Goal: Transaction & Acquisition: Purchase product/service

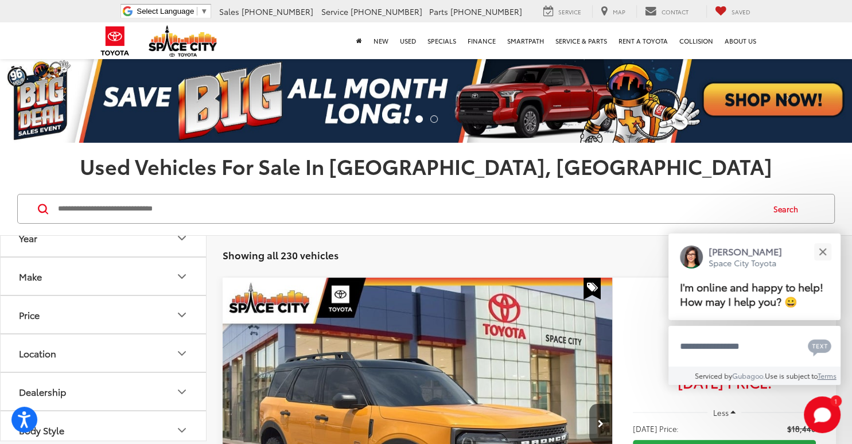
scroll to position [69, 0]
click at [98, 301] on button "Make" at bounding box center [104, 301] width 207 height 37
click at [103, 178] on img at bounding box center [103, 178] width 0 height 0
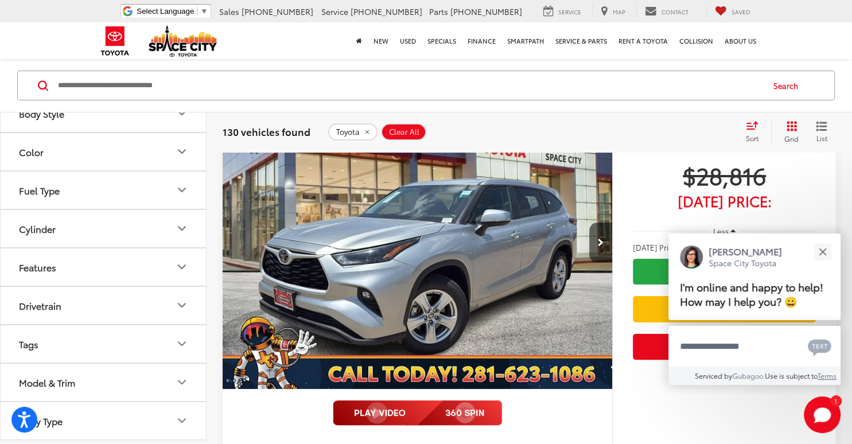
scroll to position [806, 0]
click at [88, 382] on button "Model & Trim" at bounding box center [104, 382] width 207 height 37
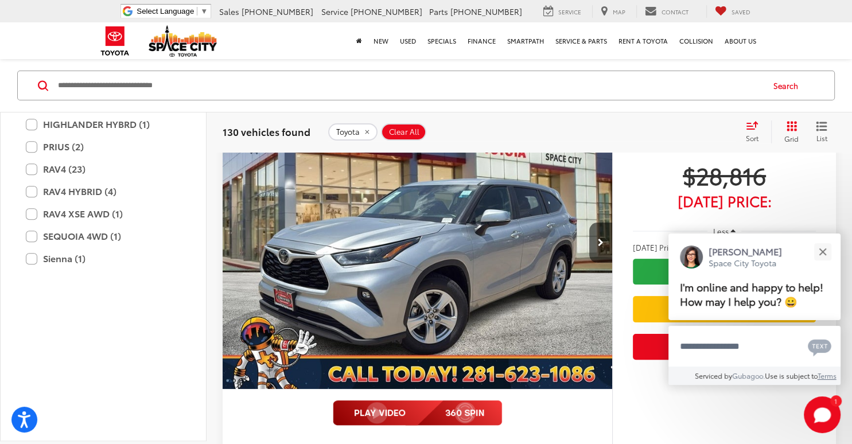
scroll to position [1357, 0]
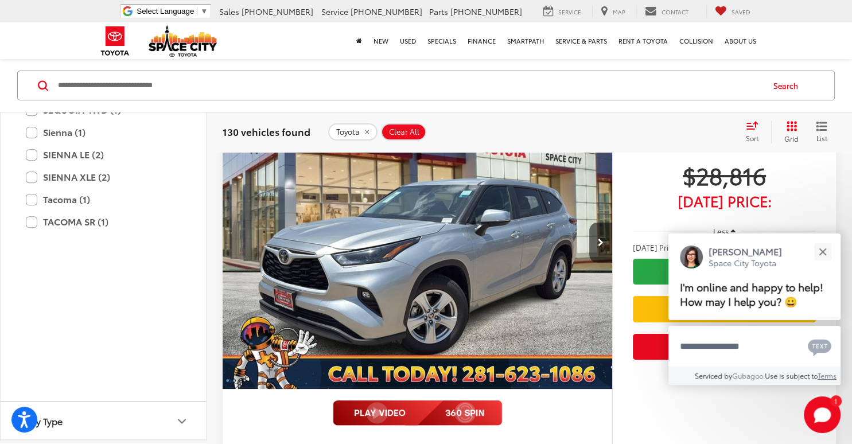
click at [29, 53] on label "RAV4 (23)" at bounding box center [103, 43] width 155 height 20
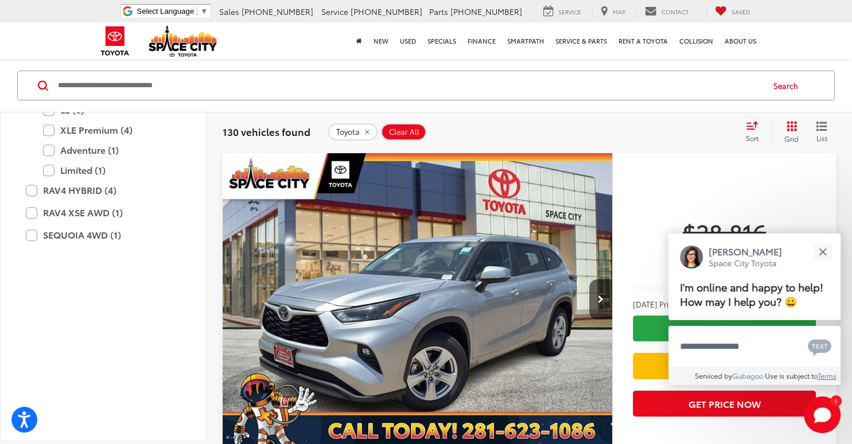
scroll to position [123, 0]
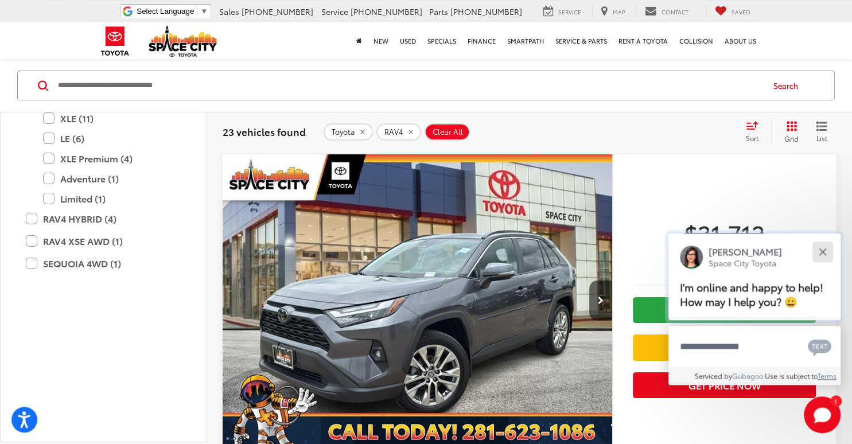
click at [827, 239] on button "Close" at bounding box center [822, 251] width 25 height 25
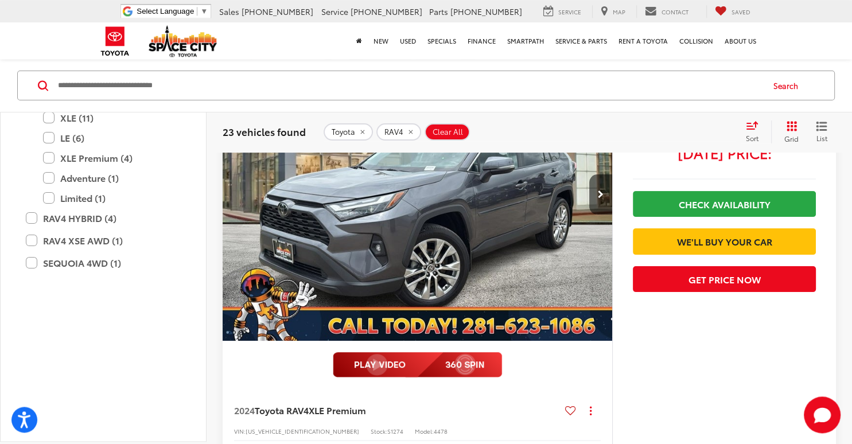
scroll to position [244, 0]
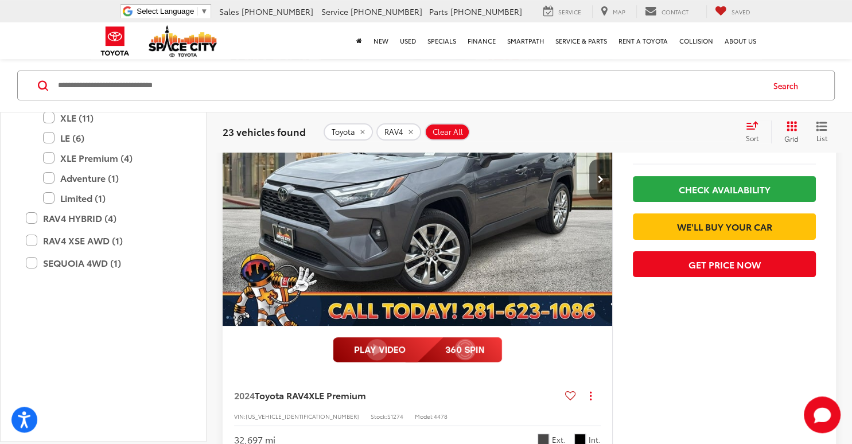
click at [749, 125] on icon "Select sort value" at bounding box center [752, 125] width 13 height 9
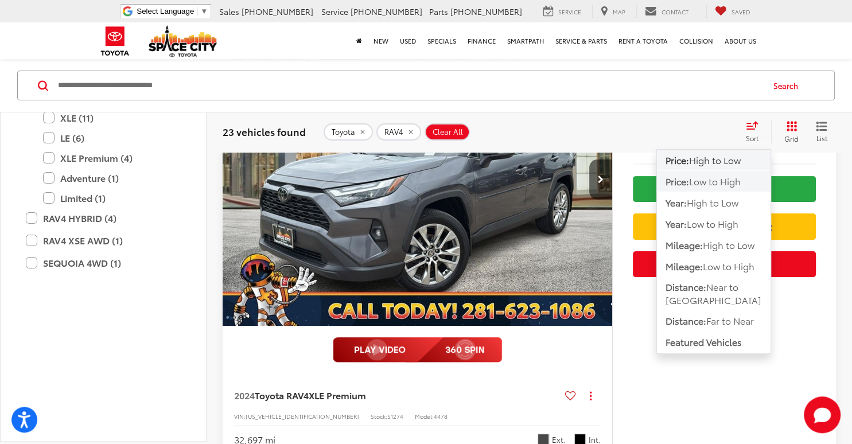
click at [726, 175] on span "Low to High" at bounding box center [715, 180] width 52 height 13
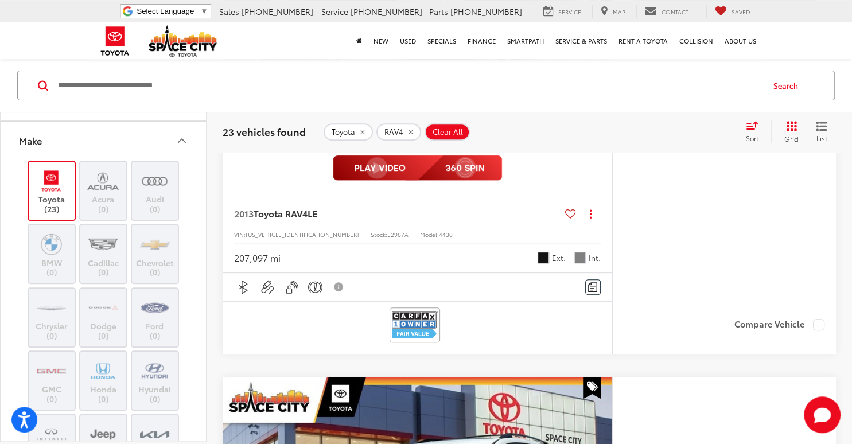
scroll to position [48, 0]
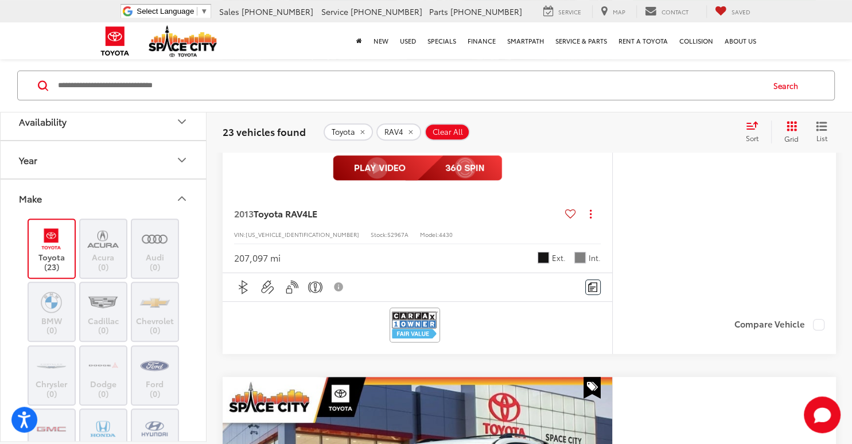
click at [157, 164] on button "Year" at bounding box center [104, 159] width 207 height 37
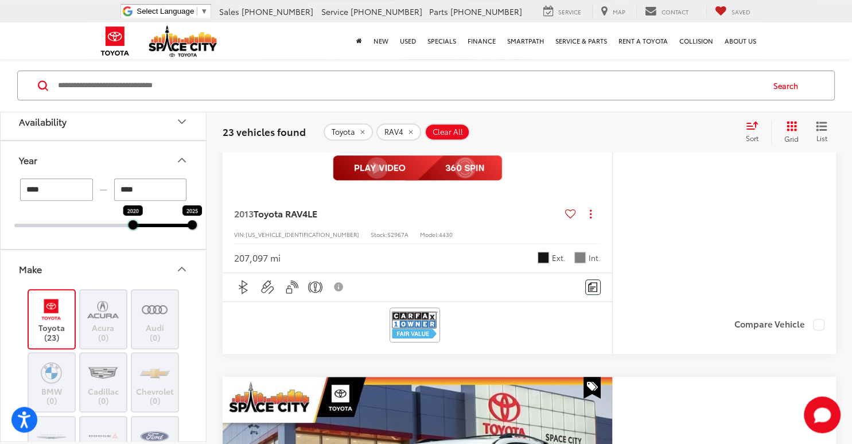
drag, startPoint x: 12, startPoint y: 223, endPoint x: 129, endPoint y: 223, distance: 116.5
click at [129, 223] on div at bounding box center [133, 224] width 9 height 9
type input "****"
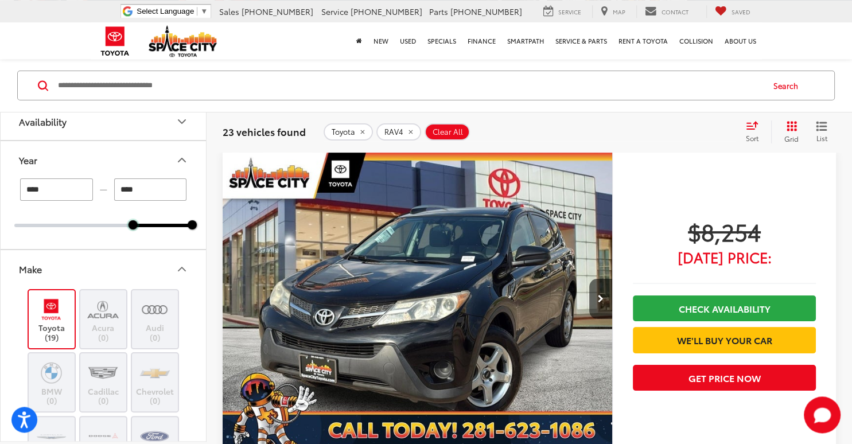
scroll to position [123, 0]
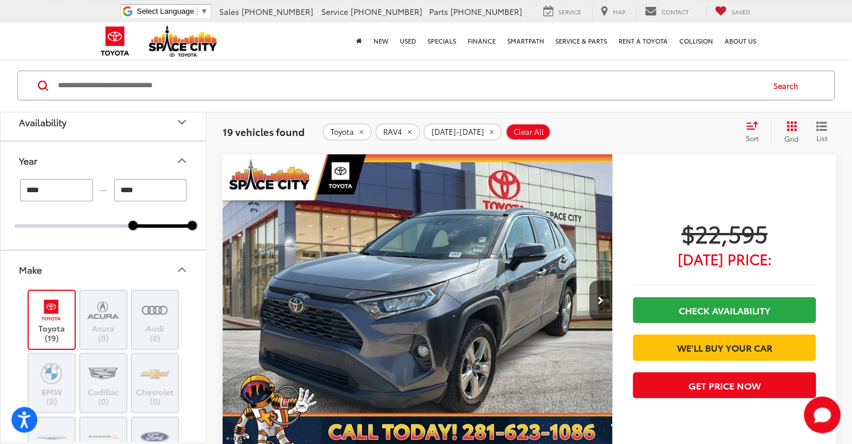
click at [818, 208] on div "$22,595 Today's Price: Check Availability We'll Buy Your Car Get Price Now" at bounding box center [724, 383] width 224 height 459
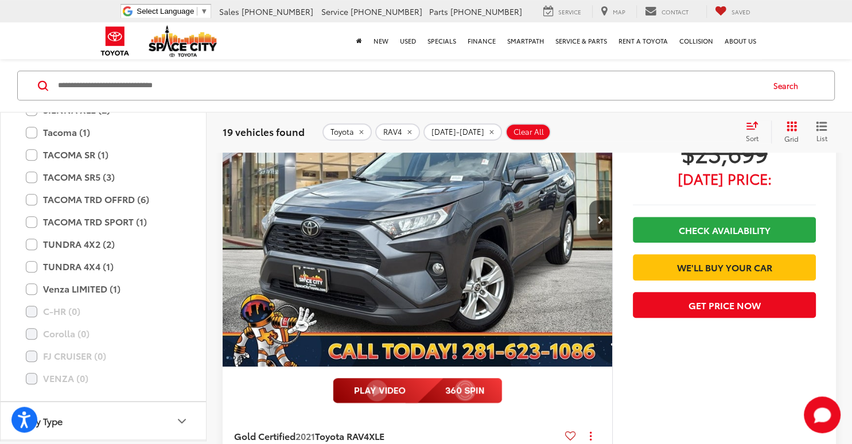
scroll to position [669, 0]
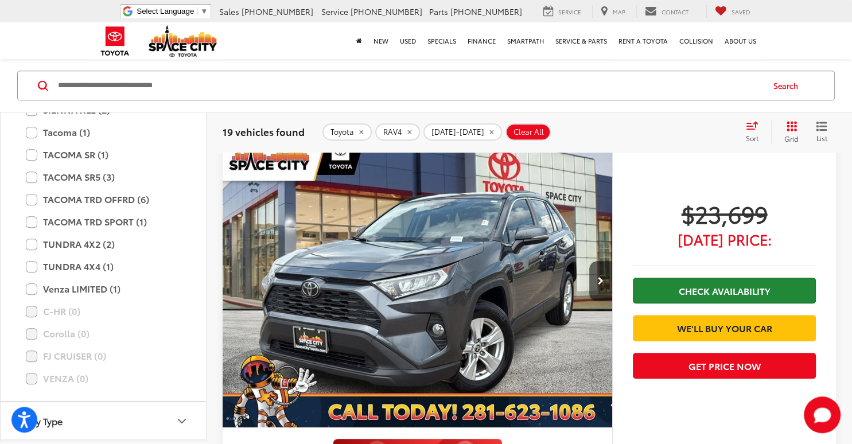
click at [694, 289] on link "Check Availability" at bounding box center [724, 291] width 183 height 26
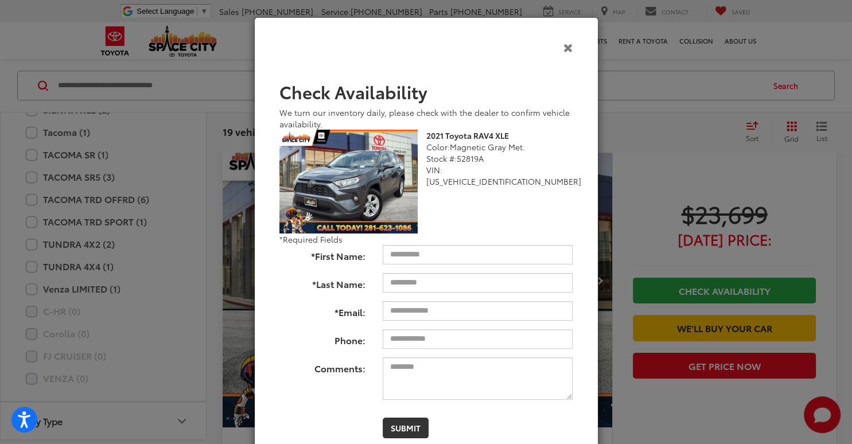
click at [568, 49] on icon "Close" at bounding box center [569, 47] width 10 height 12
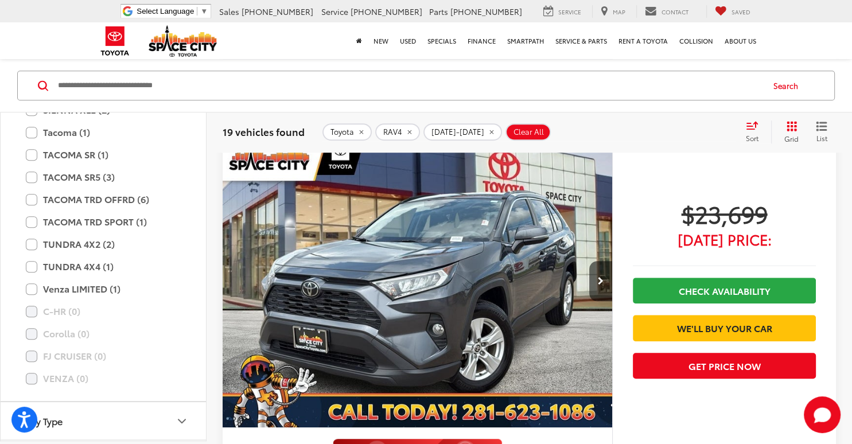
scroll to position [790, 0]
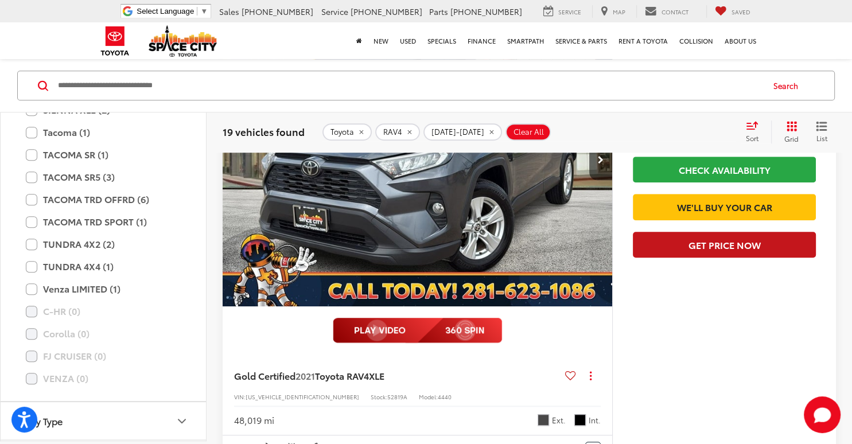
click at [714, 258] on button "Get Price Now" at bounding box center [724, 245] width 183 height 26
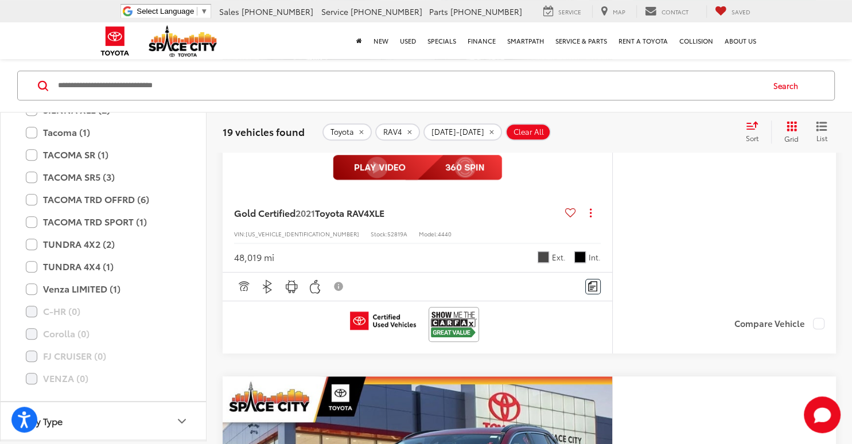
scroll to position [972, 0]
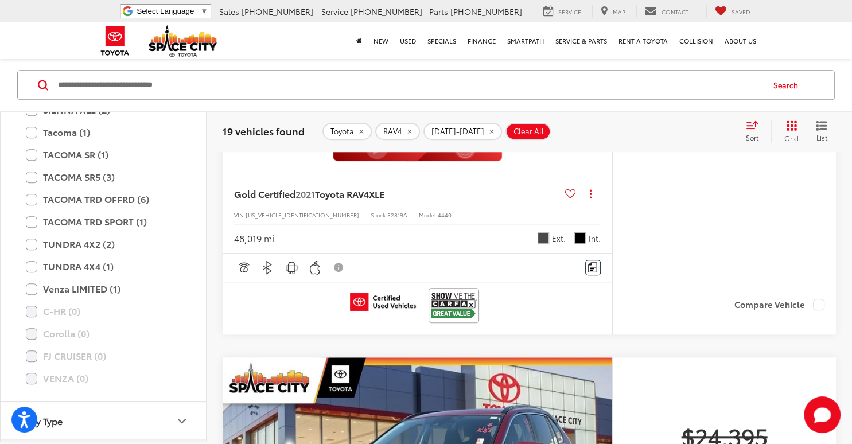
click at [466, 302] on img at bounding box center [454, 305] width 46 height 30
click at [665, 107] on div "Search" at bounding box center [426, 85] width 852 height 53
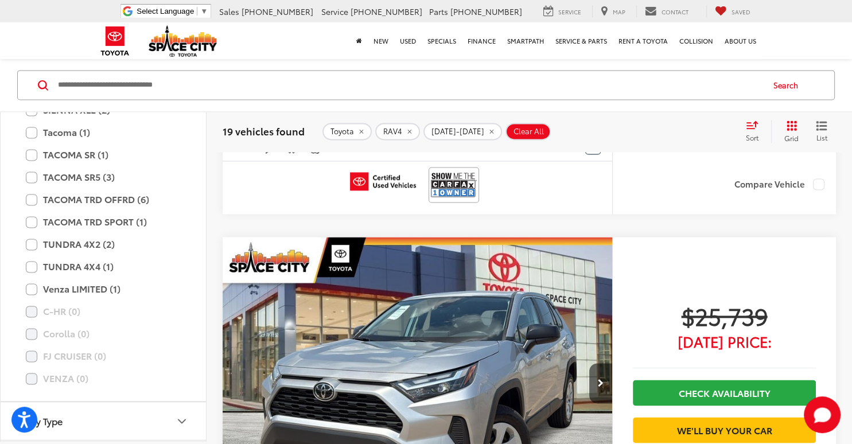
scroll to position [1639, 0]
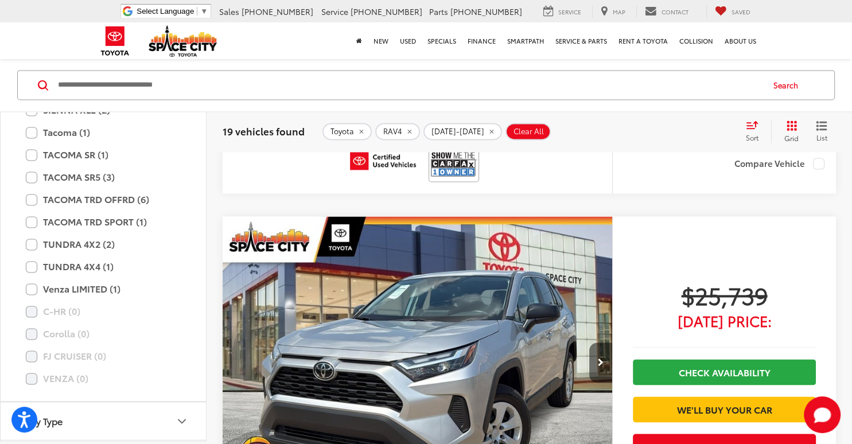
click at [604, 359] on button "Next image" at bounding box center [600, 363] width 23 height 40
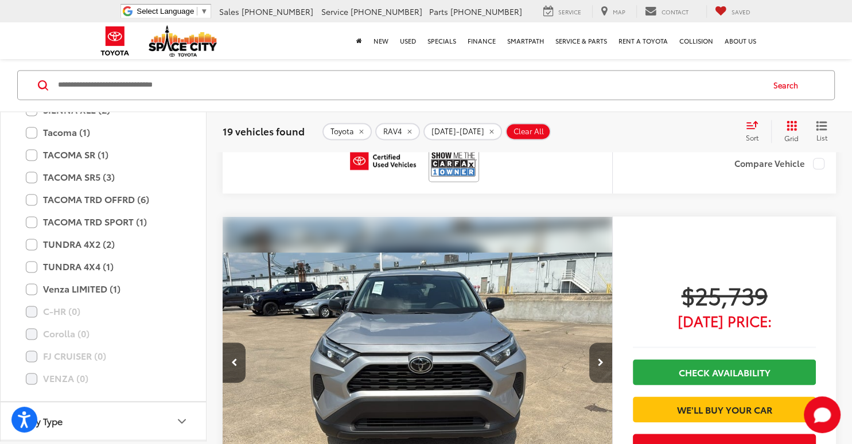
click at [604, 358] on button "Next image" at bounding box center [600, 363] width 23 height 40
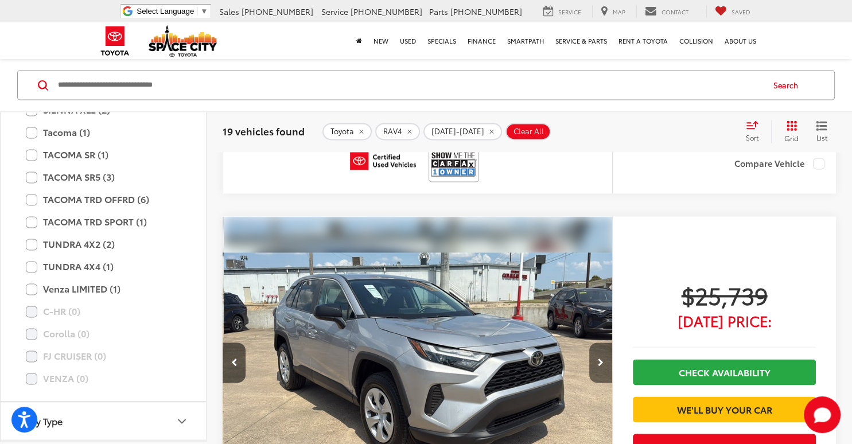
scroll to position [0, 783]
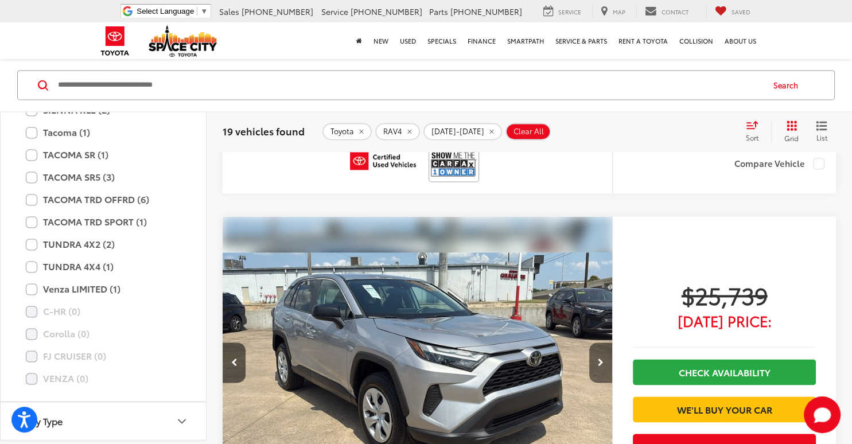
click at [601, 359] on icon "Next image" at bounding box center [601, 363] width 6 height 8
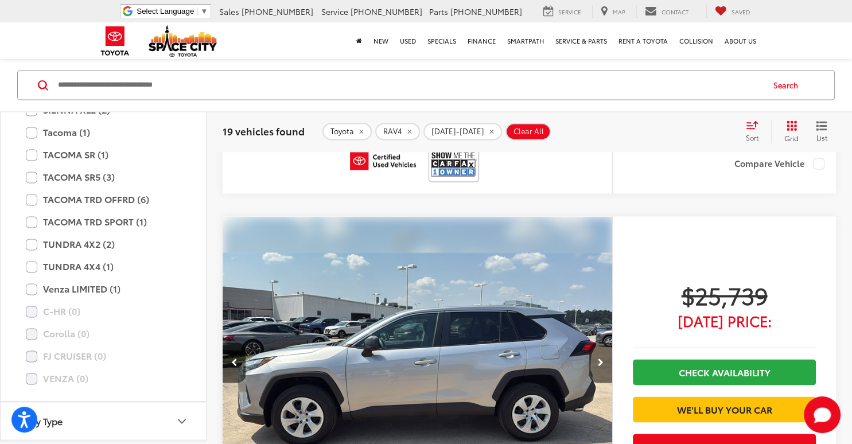
scroll to position [0, 1174]
click at [598, 359] on icon "Next image" at bounding box center [601, 363] width 6 height 8
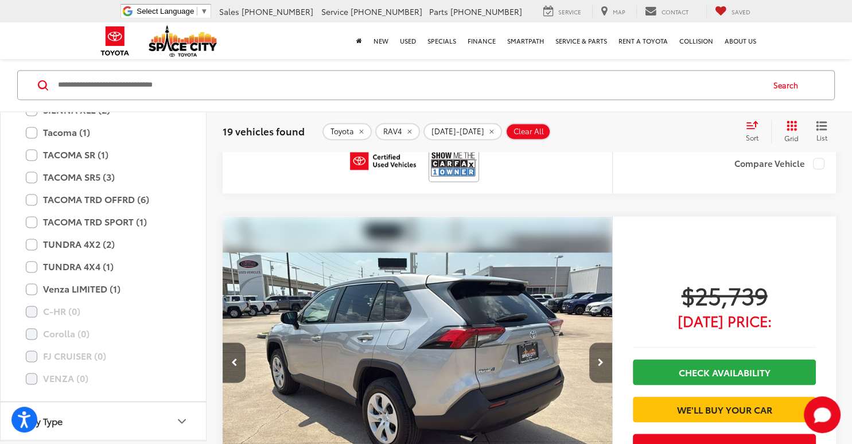
click at [599, 355] on button "Next image" at bounding box center [600, 363] width 23 height 40
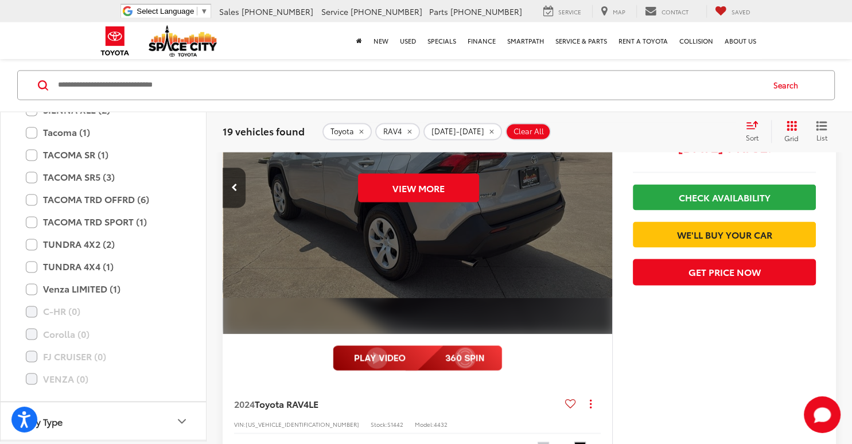
scroll to position [1942, 0]
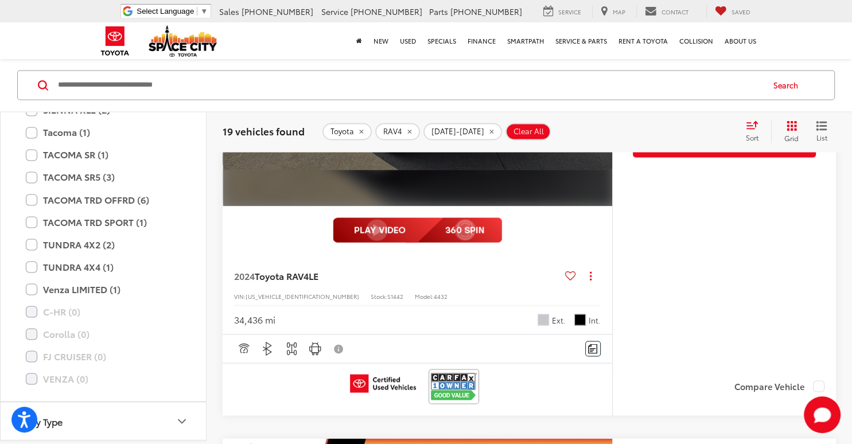
click at [463, 380] on img at bounding box center [454, 386] width 46 height 30
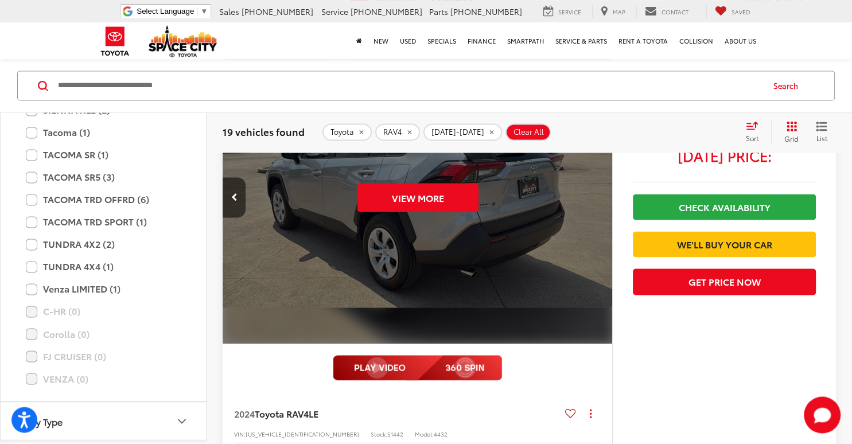
scroll to position [1639, 0]
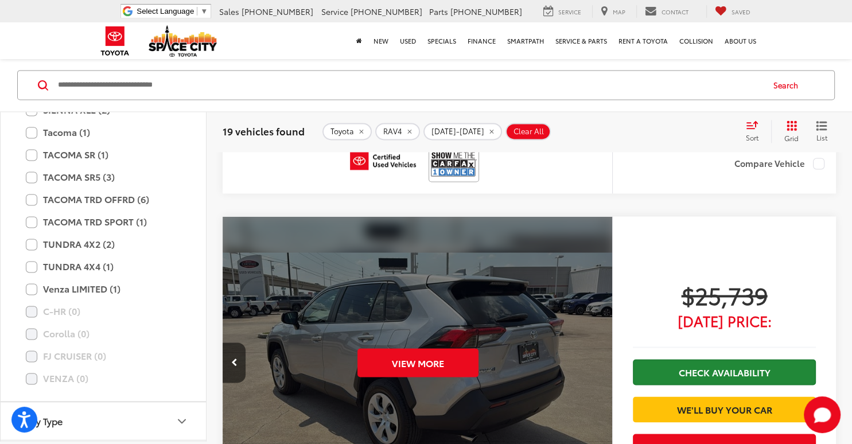
click at [651, 366] on link "Check Availability" at bounding box center [724, 372] width 183 height 26
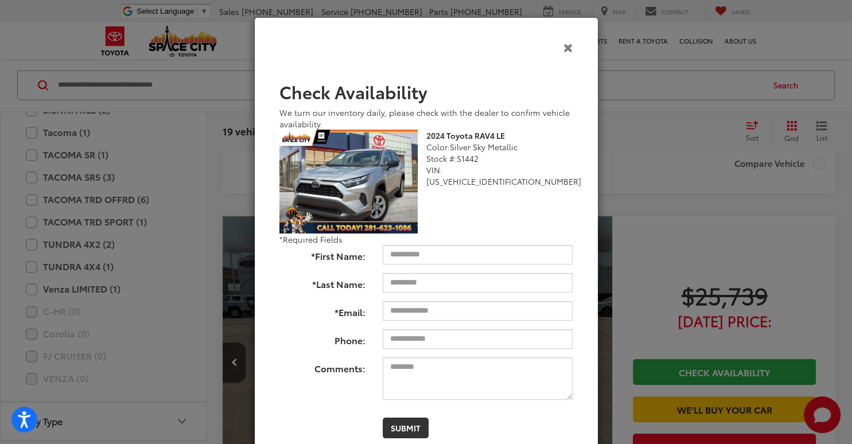
click at [566, 48] on icon "Close" at bounding box center [569, 47] width 10 height 12
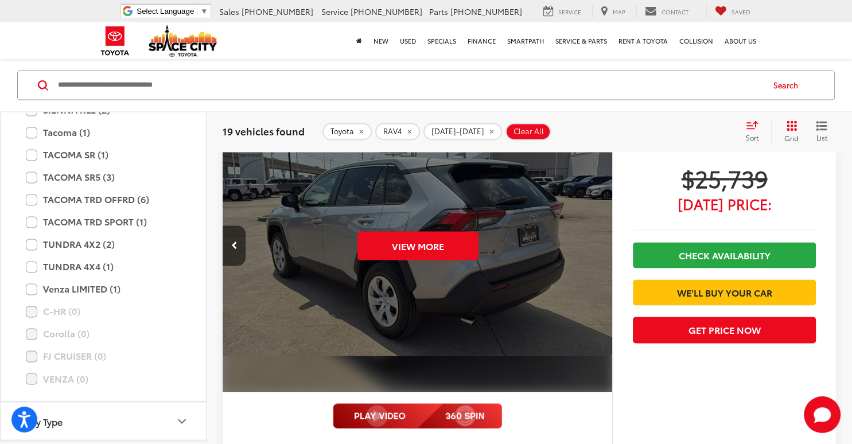
scroll to position [1760, 0]
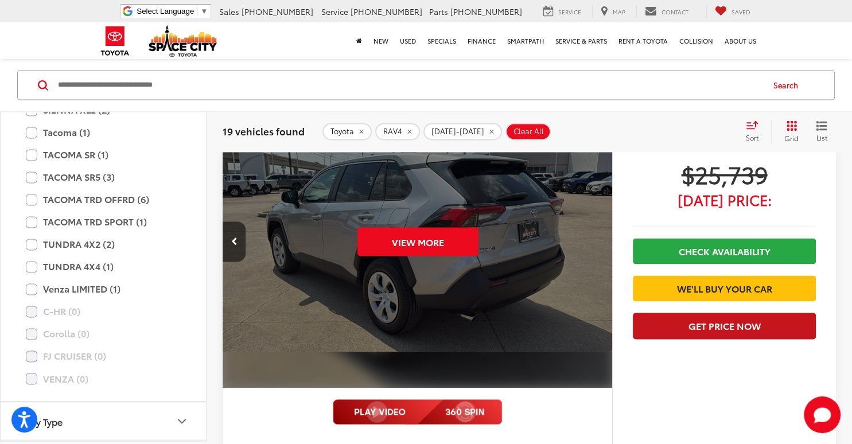
click at [695, 339] on button "Get Price Now" at bounding box center [724, 326] width 183 height 26
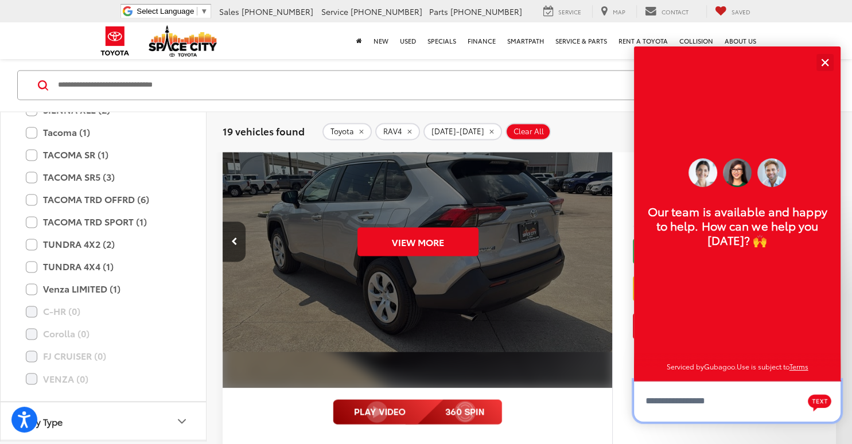
scroll to position [14, 0]
click at [828, 63] on button "Close" at bounding box center [825, 62] width 25 height 25
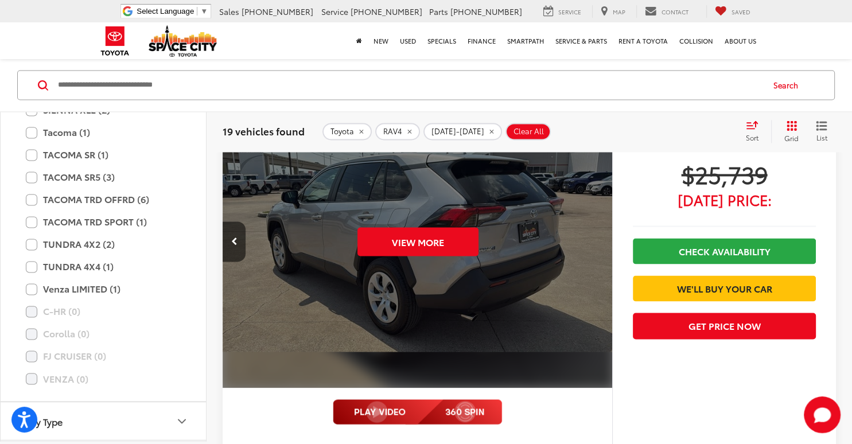
click at [633, 270] on capital-one-entry-button at bounding box center [633, 270] width 0 height 0
click at [717, 301] on link "We'll Buy Your Car" at bounding box center [724, 288] width 183 height 26
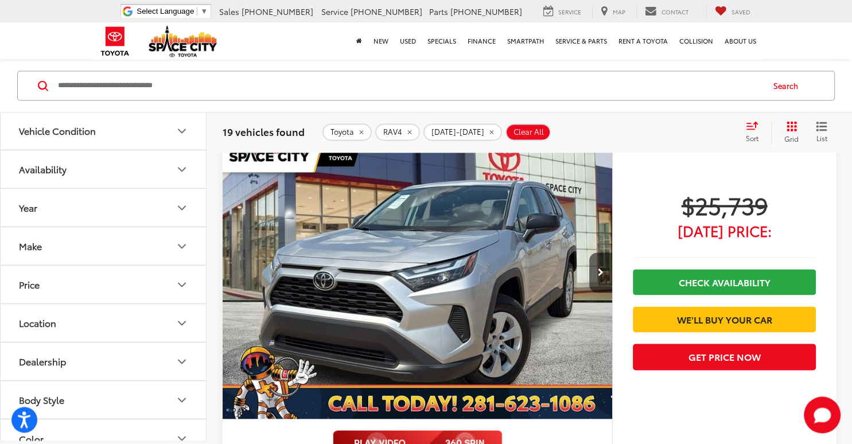
scroll to position [1699, 0]
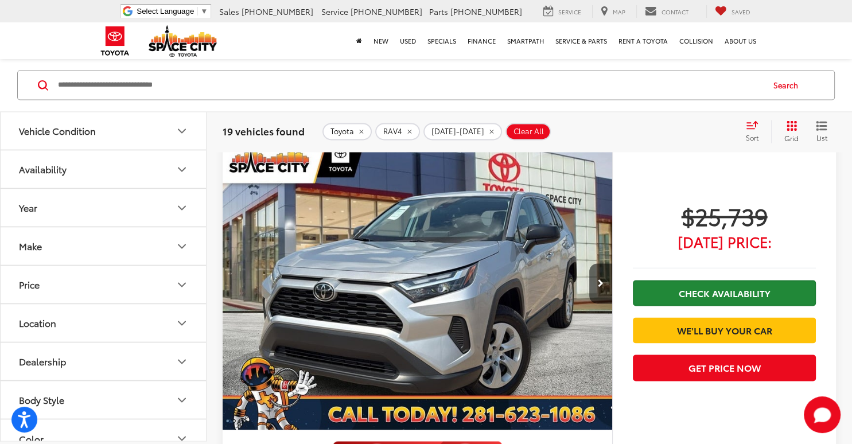
click at [705, 297] on link "Check Availability" at bounding box center [724, 293] width 183 height 26
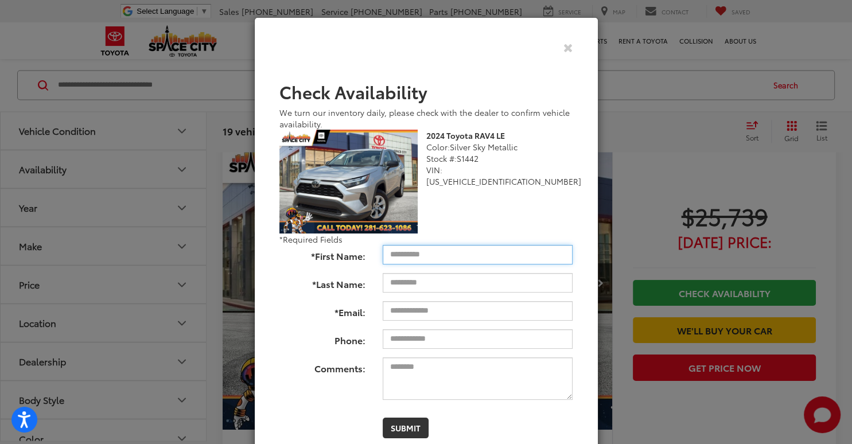
click at [442, 253] on input "*First Name:" at bounding box center [478, 255] width 190 height 20
type input "******"
type input "*****"
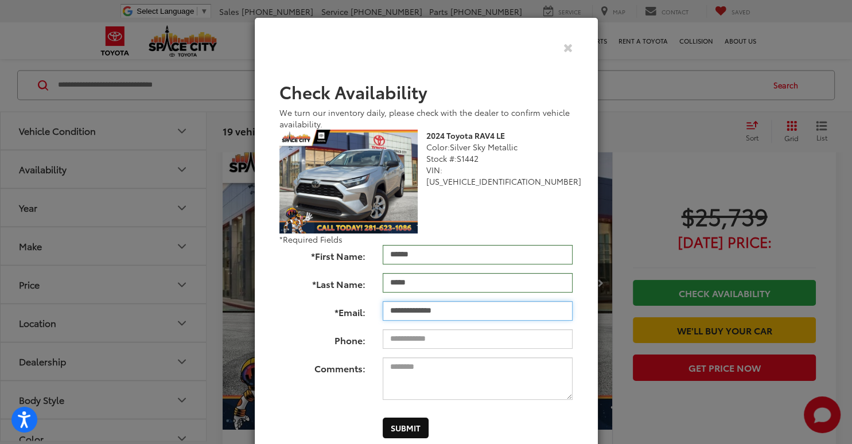
type input "**********"
click at [422, 428] on button "Submit" at bounding box center [406, 428] width 46 height 21
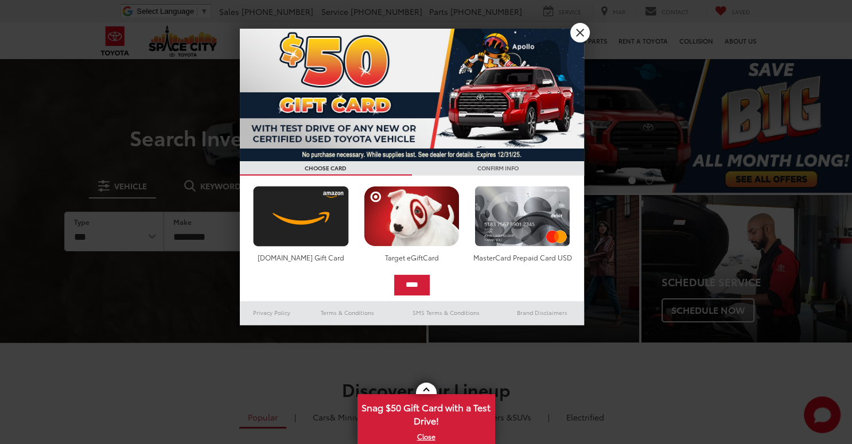
click at [581, 36] on link "X" at bounding box center [580, 33] width 20 height 20
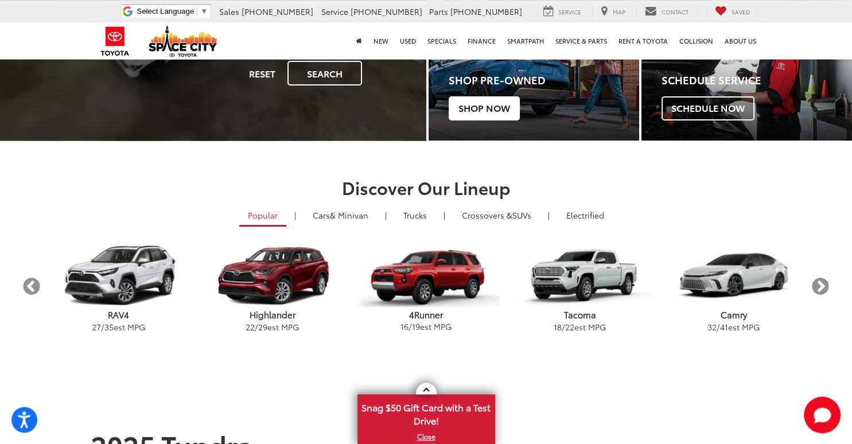
scroll to position [242, 0]
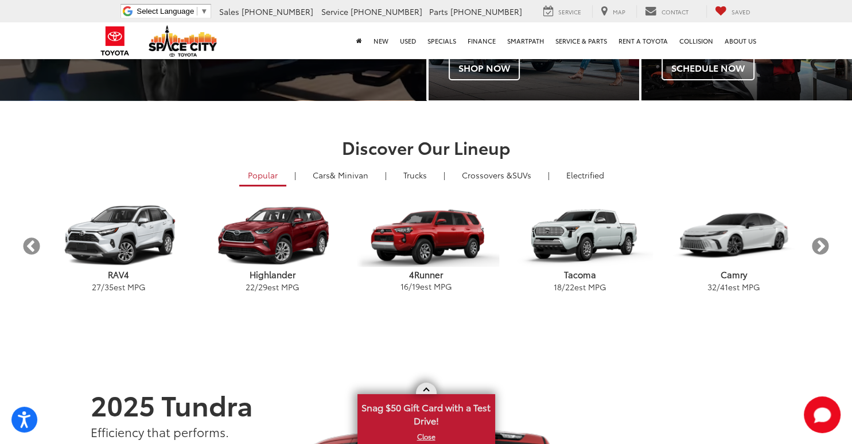
click at [429, 436] on link "X" at bounding box center [426, 436] width 135 height 13
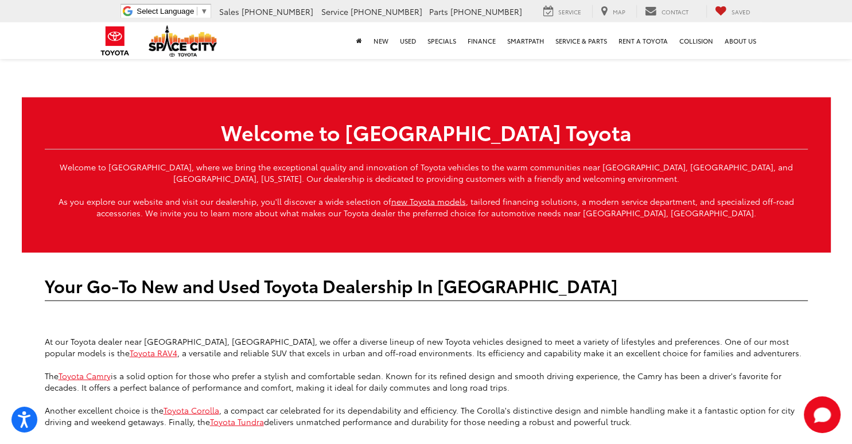
scroll to position [2365, 0]
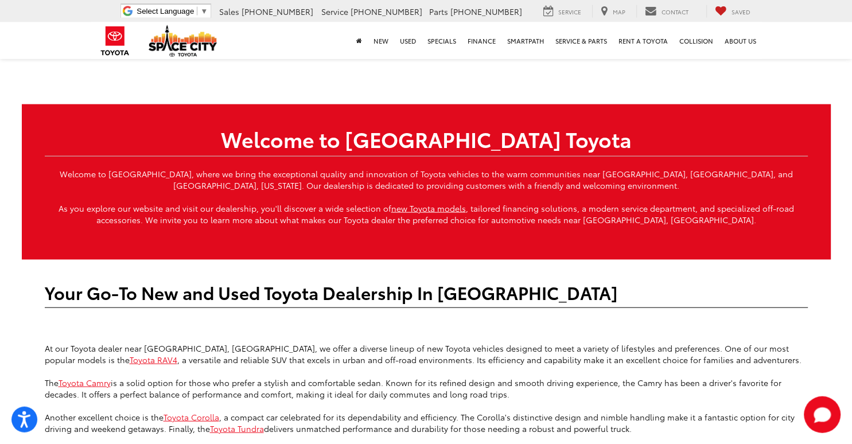
click at [612, 320] on p at bounding box center [426, 325] width 763 height 11
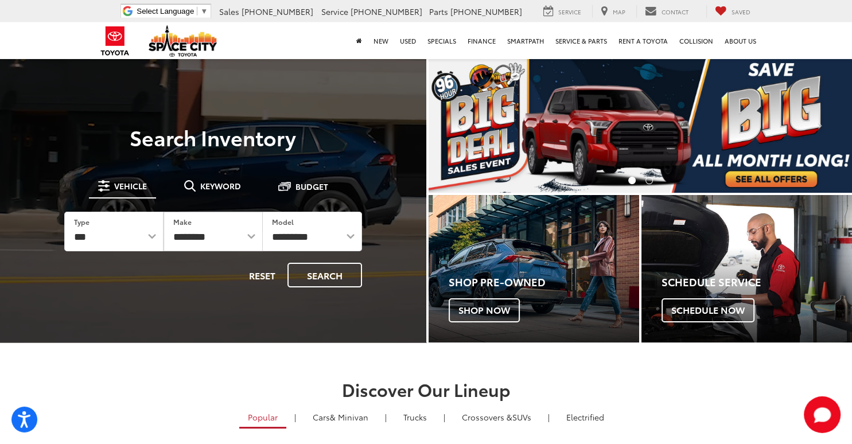
scroll to position [0, 0]
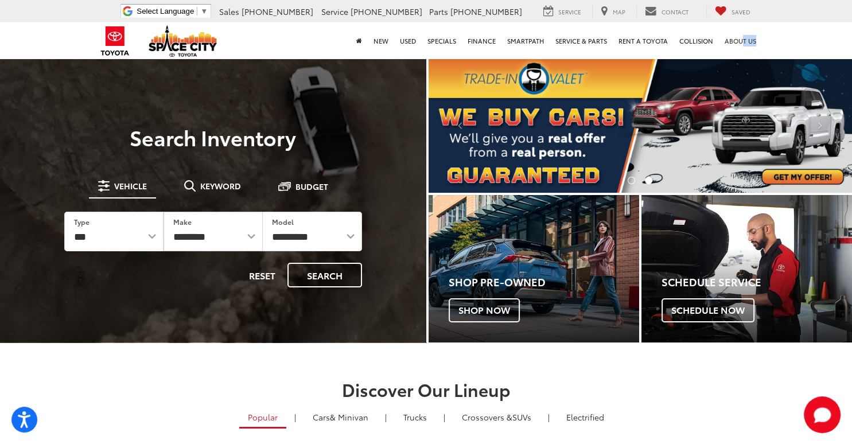
drag, startPoint x: 740, startPoint y: 43, endPoint x: 766, endPoint y: 45, distance: 26.5
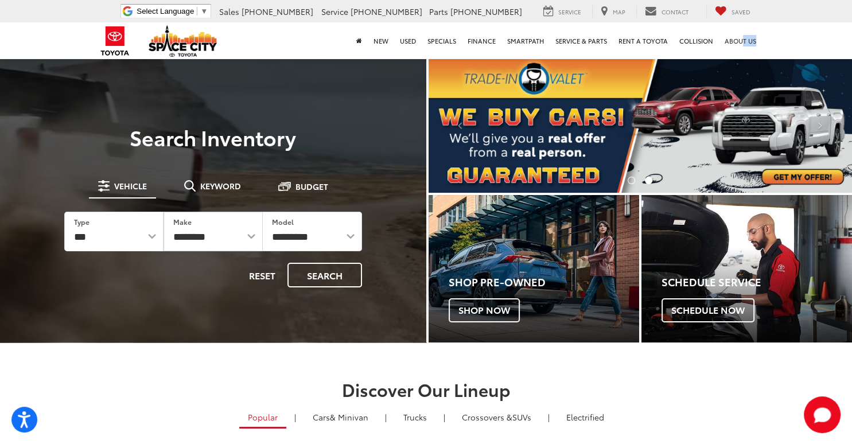
click at [766, 45] on nav "New New Vehicles Model Line-Up Specials Manufacturer Offers Schedule Test Drive…" at bounding box center [426, 40] width 852 height 37
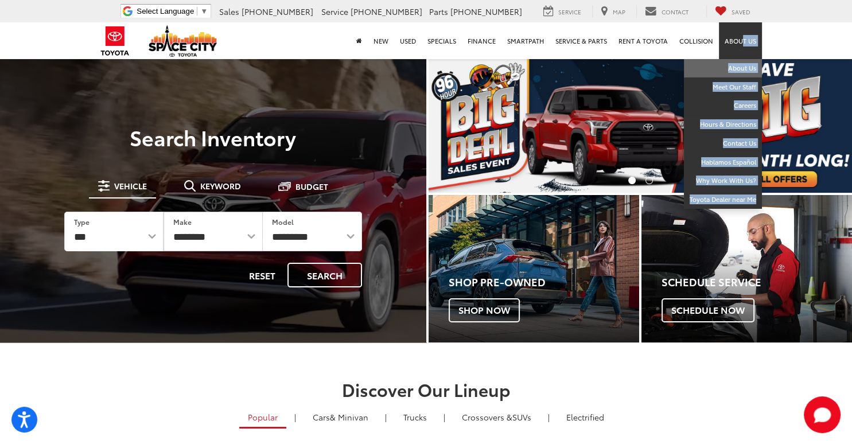
click at [746, 64] on link "About Us" at bounding box center [723, 68] width 78 height 19
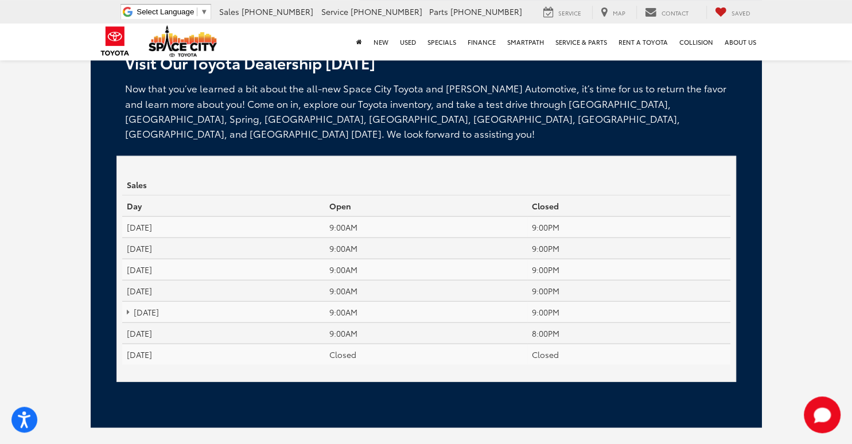
scroll to position [2766, 0]
